Goal: Information Seeking & Learning: Learn about a topic

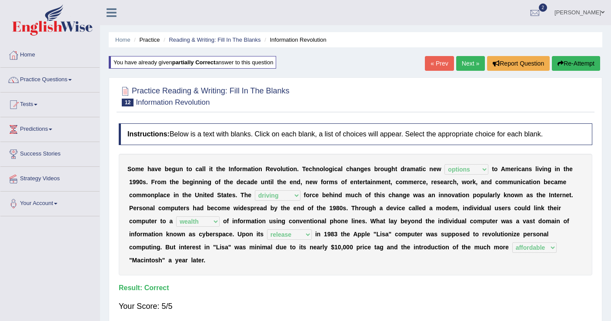
select select "options"
select select "driving"
select select "wealth"
select select "release"
select select "affordable"
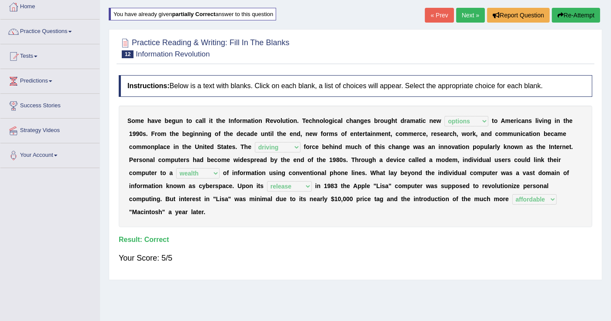
click at [464, 13] on link "Next »" at bounding box center [470, 15] width 29 height 15
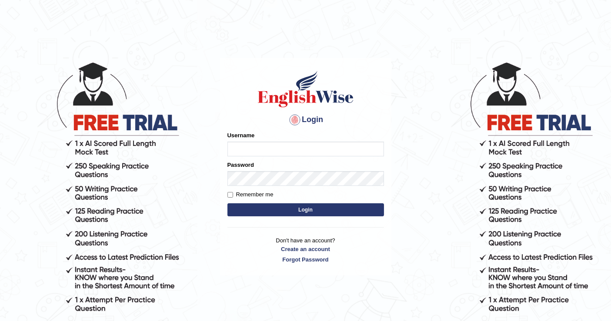
type input "khenrab"
click at [323, 207] on button "Login" at bounding box center [305, 209] width 157 height 13
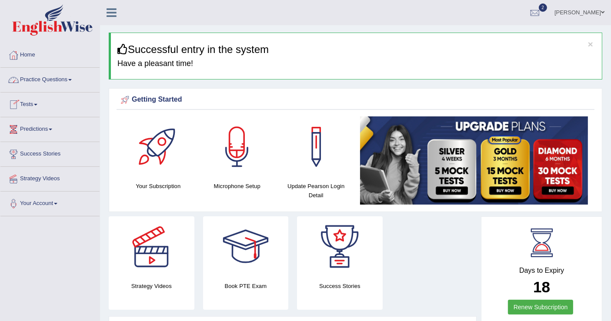
click at [73, 83] on link "Practice Questions" at bounding box center [49, 79] width 99 height 22
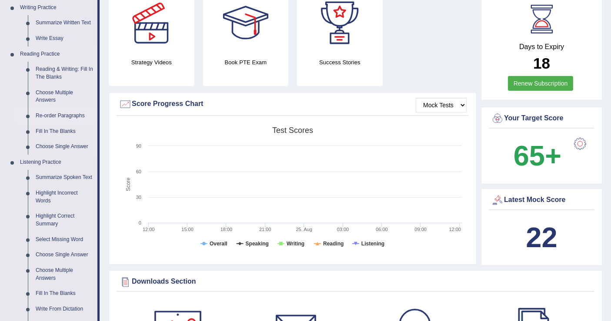
scroll to position [193, 0]
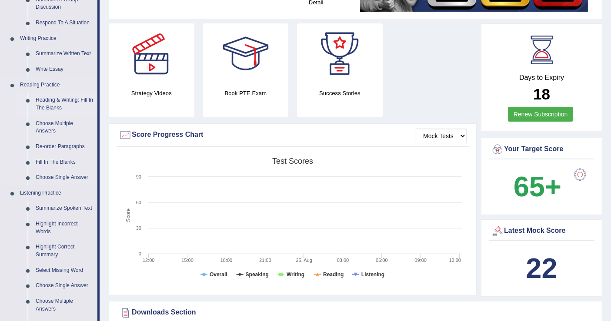
click at [86, 101] on link "Reading & Writing: Fill In The Blanks" at bounding box center [65, 104] width 66 height 23
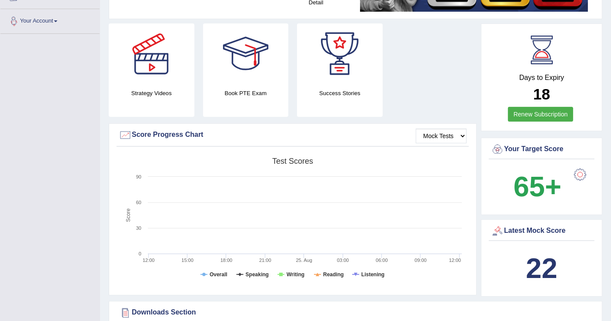
scroll to position [224, 0]
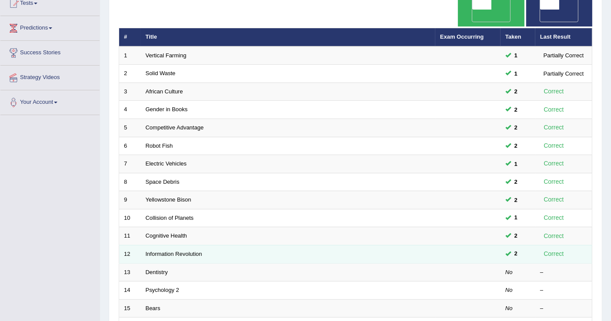
scroll to position [203, 0]
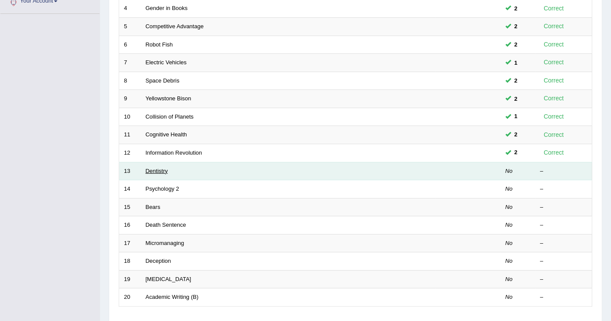
click at [161, 168] on link "Dentistry" at bounding box center [157, 171] width 22 height 7
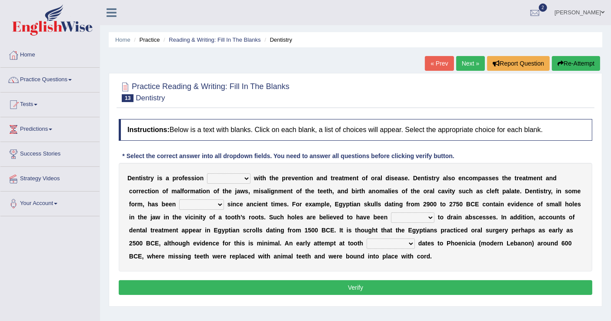
click at [250, 178] on b at bounding box center [251, 178] width 3 height 7
click at [245, 177] on select "agreed dealt concerned taken" at bounding box center [228, 178] width 43 height 10
select select "dealt"
click at [207, 173] on select "agreed dealt concerned taken" at bounding box center [228, 178] width 43 height 10
click at [218, 204] on select "criticized replaced practiced abandoned" at bounding box center [201, 205] width 45 height 10
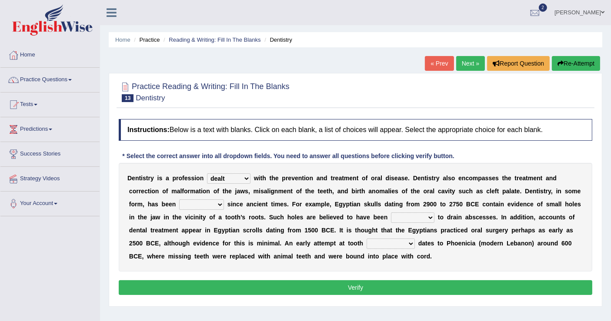
select select "practiced"
click at [179, 200] on select "criticized replaced practiced abandoned" at bounding box center [201, 205] width 45 height 10
click at [427, 217] on select "fluctuated laminated drilled sealed" at bounding box center [412, 218] width 43 height 10
select select "drilled"
click at [391, 213] on select "fluctuated laminated drilled sealed" at bounding box center [412, 218] width 43 height 10
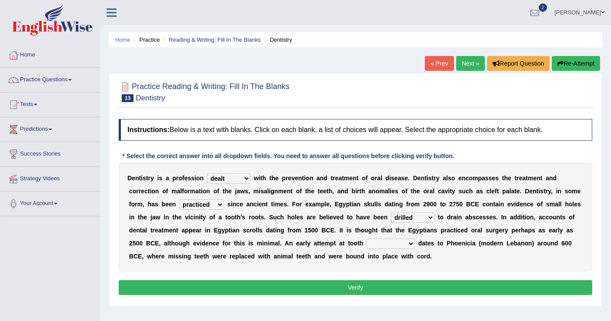
click at [408, 240] on select "reparation sacrament restitution replacement" at bounding box center [391, 244] width 48 height 10
click at [439, 269] on div "D e n t i s t r y i s a p r o f e s s i o n agreed dealt concerned taken w i t …" at bounding box center [356, 217] width 474 height 109
click at [409, 246] on select "reparation sacrament restitution replacement" at bounding box center [391, 244] width 48 height 10
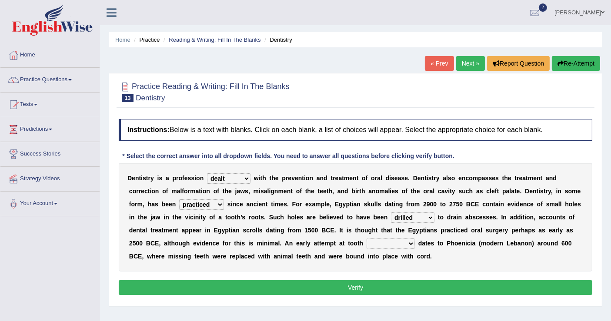
select select "restitution"
click at [367, 239] on select "reparation sacrament restitution replacement" at bounding box center [391, 244] width 48 height 10
click at [387, 284] on button "Verify" at bounding box center [356, 287] width 474 height 15
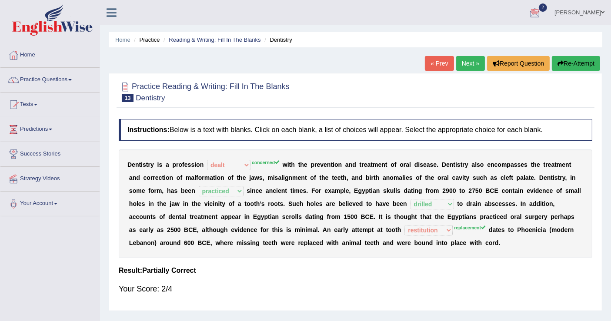
click at [572, 64] on button "Re-Attempt" at bounding box center [576, 63] width 48 height 15
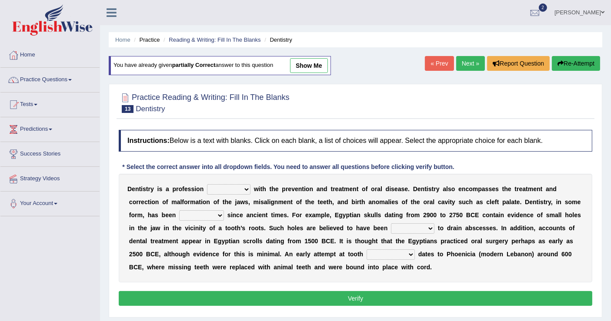
click at [247, 186] on select "agreed dealt concerned taken" at bounding box center [228, 189] width 43 height 10
select select "concerned"
click at [207, 184] on select "agreed dealt concerned taken" at bounding box center [228, 189] width 43 height 10
click at [220, 215] on select "criticized replaced practiced abandoned" at bounding box center [201, 215] width 45 height 10
select select "practiced"
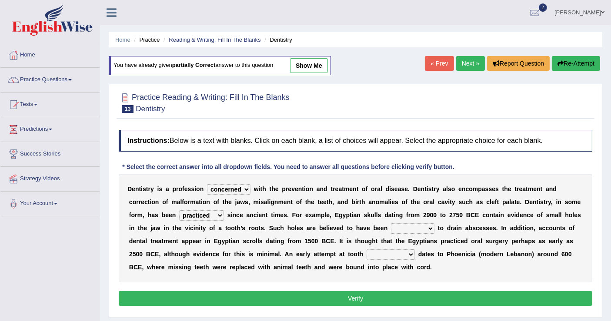
click at [179, 210] on select "criticized replaced practiced abandoned" at bounding box center [201, 215] width 45 height 10
click at [426, 226] on select "fluctuated laminated drilled sealed" at bounding box center [412, 229] width 43 height 10
select select "drilled"
click at [391, 224] on select "fluctuated laminated drilled sealed" at bounding box center [412, 229] width 43 height 10
click at [403, 251] on select "reparation sacrament restitution replacement" at bounding box center [391, 255] width 48 height 10
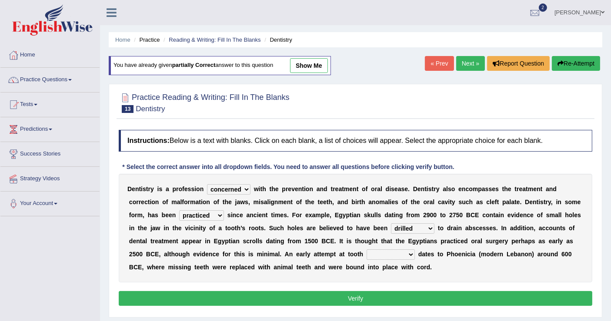
select select "replacement"
click at [367, 250] on select "reparation sacrament restitution replacement" at bounding box center [391, 255] width 48 height 10
click at [370, 297] on button "Verify" at bounding box center [356, 298] width 474 height 15
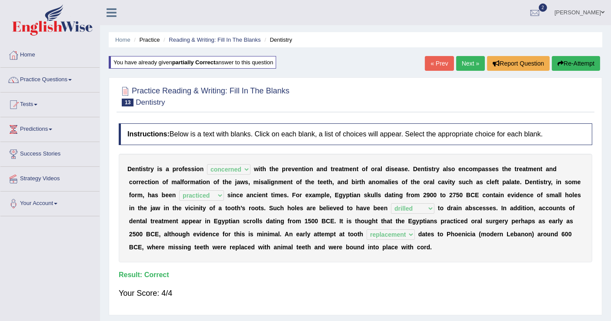
click at [474, 63] on link "Next »" at bounding box center [470, 63] width 29 height 15
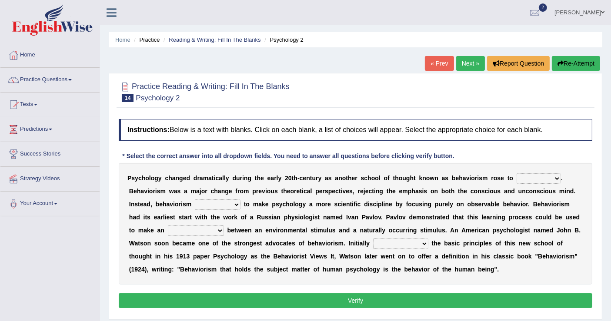
click at [556, 175] on select "dominance temptation challenge temper" at bounding box center [539, 178] width 44 height 10
select select "dominance"
click at [517, 173] on select "dominance temptation challenge temper" at bounding box center [539, 178] width 44 height 10
click at [234, 203] on select "reproached reproved strove rewove" at bounding box center [218, 205] width 46 height 10
select select "reproached"
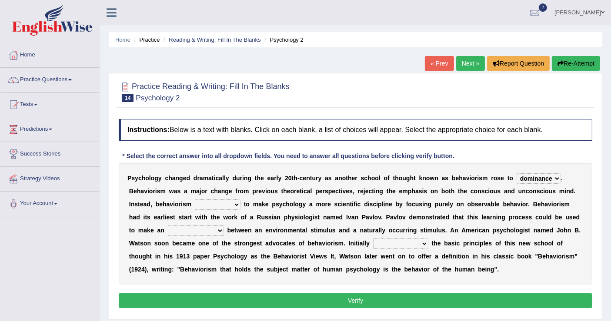
click at [195, 200] on select "reproached reproved strove rewove" at bounding box center [218, 205] width 46 height 10
click at [203, 233] on select "acclimatization association union combination" at bounding box center [196, 231] width 56 height 10
select select "acclimatization"
click at [168, 226] on select "acclimatization association union combination" at bounding box center [196, 231] width 56 height 10
click at [420, 244] on select "questioning foreshortening unburdening outlining" at bounding box center [400, 244] width 55 height 10
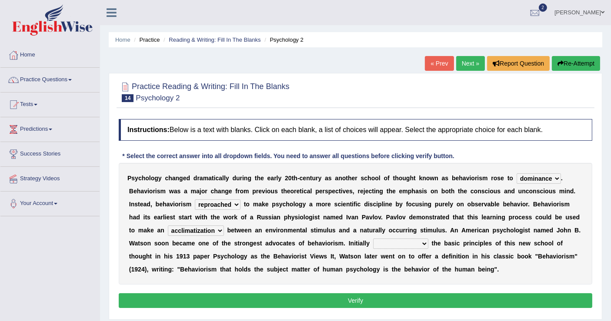
select select "outlining"
click at [373, 239] on select "questioning foreshortening unburdening outlining" at bounding box center [400, 244] width 55 height 10
click at [384, 299] on button "Verify" at bounding box center [356, 301] width 474 height 15
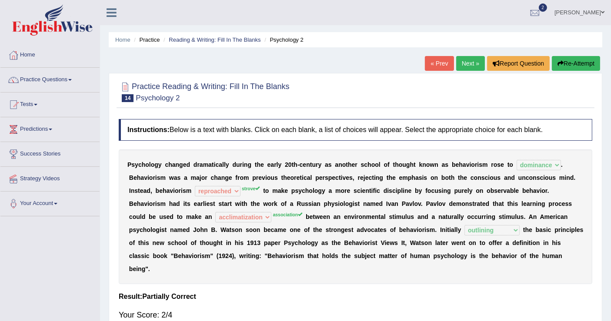
click at [571, 63] on button "Re-Attempt" at bounding box center [576, 63] width 48 height 15
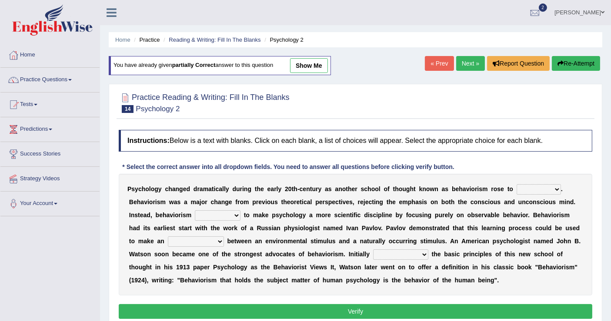
click at [547, 185] on select "dominance temptation challenge temper" at bounding box center [539, 189] width 44 height 10
select select "dominance"
click at [517, 184] on select "dominance temptation challenge temper" at bounding box center [539, 189] width 44 height 10
click at [235, 215] on select "reproached reproved strove rewove" at bounding box center [218, 215] width 46 height 10
select select "strove"
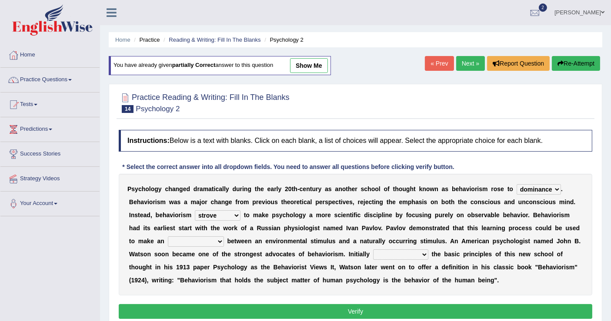
click at [195, 210] on select "reproached reproved strove rewove" at bounding box center [218, 215] width 46 height 10
click at [207, 241] on select "acclimatization association union combination" at bounding box center [196, 242] width 56 height 10
select select "association"
click at [168, 237] on select "acclimatization association union combination" at bounding box center [196, 242] width 56 height 10
click at [198, 272] on div "P s y c h o l o g y c h a n g e d d r a m a t i c a l l y d u r i n g t h e e a…" at bounding box center [356, 235] width 474 height 122
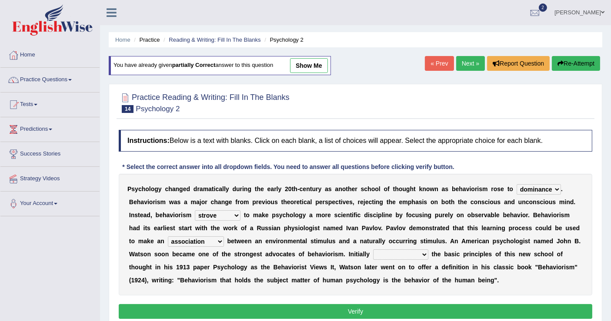
click at [420, 252] on select "questioning foreshortening unburdening outlining" at bounding box center [400, 255] width 55 height 10
select select "outlining"
click at [373, 250] on select "questioning foreshortening unburdening outlining" at bounding box center [400, 255] width 55 height 10
click at [381, 306] on button "Verify" at bounding box center [356, 311] width 474 height 15
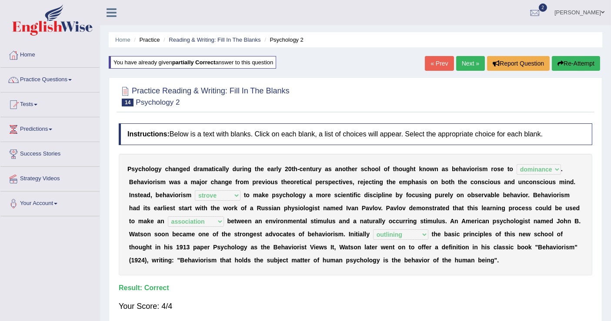
click at [467, 60] on link "Next »" at bounding box center [470, 63] width 29 height 15
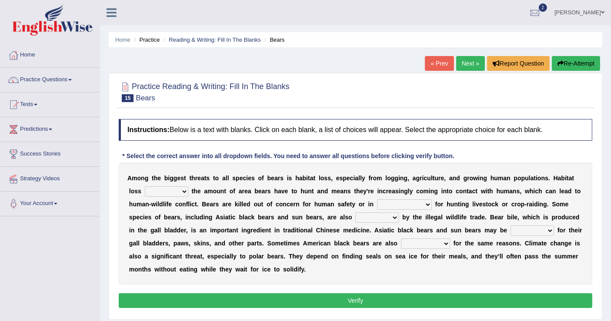
click at [183, 192] on select "increases reduces complies interacts" at bounding box center [166, 192] width 43 height 10
